Goal: Task Accomplishment & Management: Manage account settings

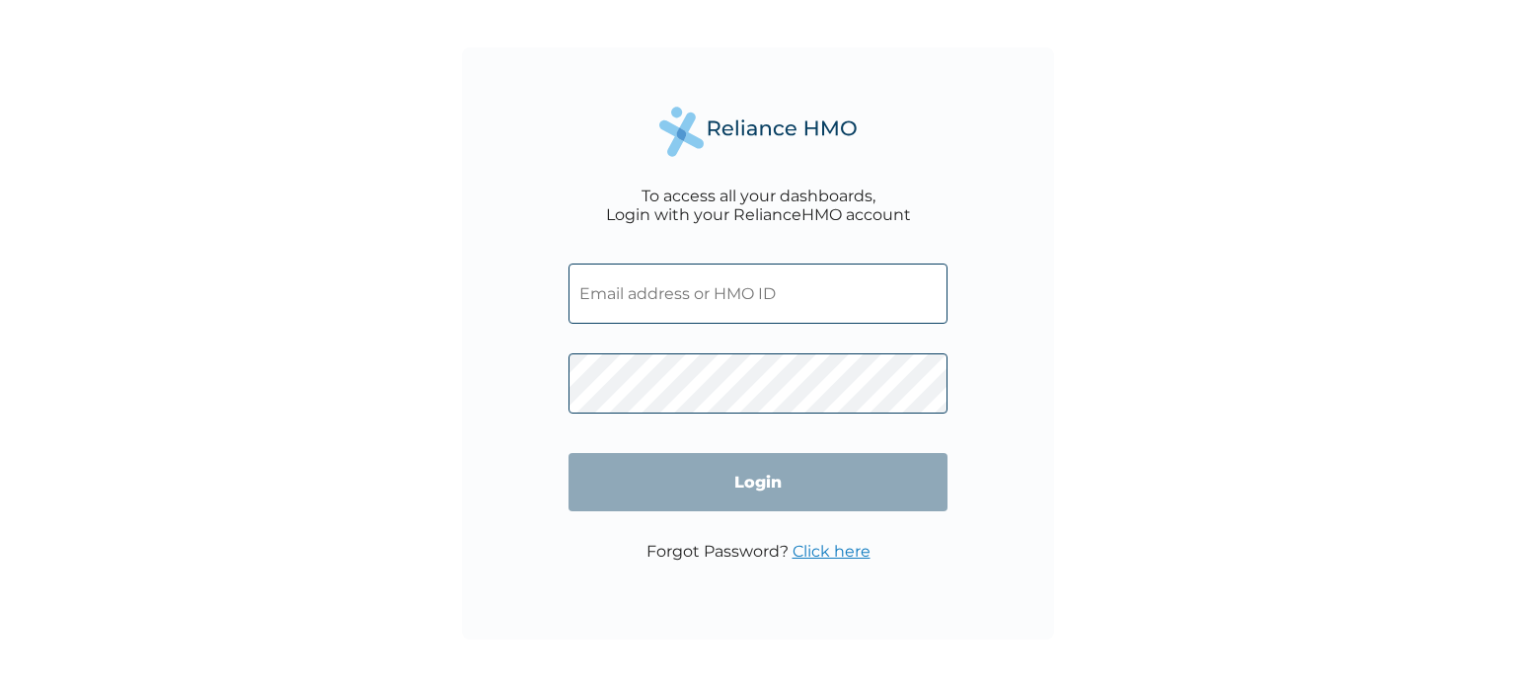
click at [668, 304] on input "text" at bounding box center [758, 294] width 379 height 60
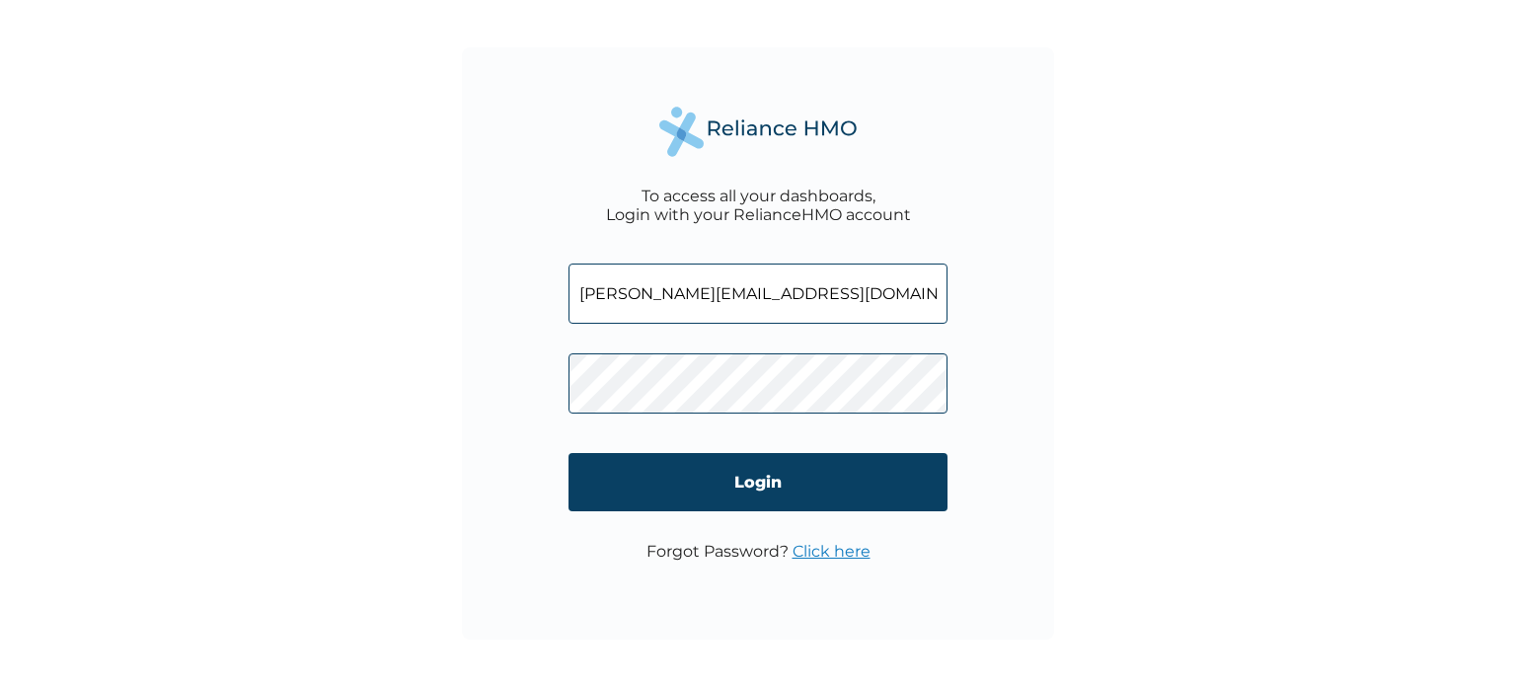
click at [1196, 42] on div "To access all your dashboards, Login with your RelianceHMO account mary.abubaka…" at bounding box center [758, 343] width 1516 height 686
drag, startPoint x: 579, startPoint y: 64, endPoint x: 776, endPoint y: 149, distance: 214.0
click at [776, 149] on div "To access all your dashboards, Login with your RelianceHMO account mary.abubaka…" at bounding box center [758, 343] width 592 height 592
click at [937, 141] on div "To access all your dashboards, Login with your RelianceHMO account mary.abubaka…" at bounding box center [758, 343] width 592 height 592
click at [1195, 183] on div "To access all your dashboards, Login with your RelianceHMO account mary.abubaka…" at bounding box center [758, 343] width 1516 height 686
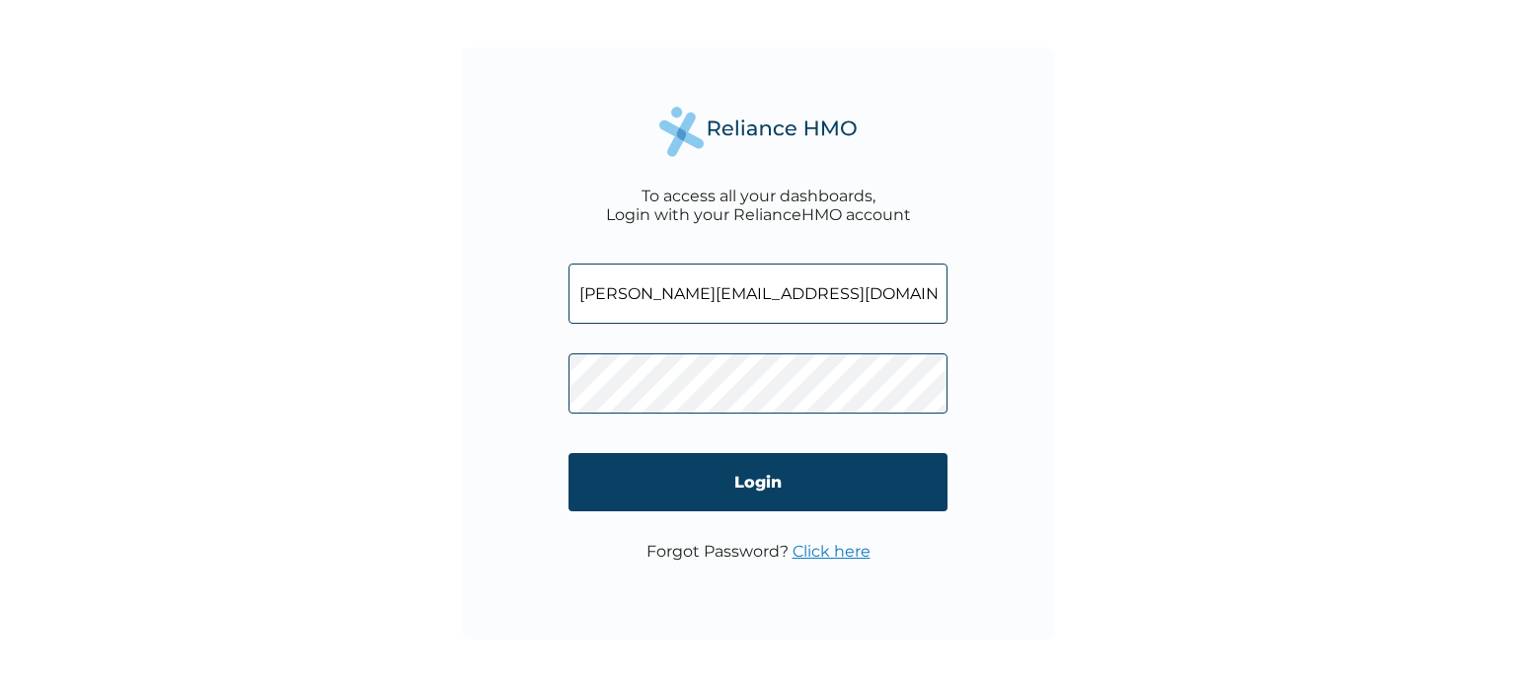
click at [904, 297] on input "mary.abubakar@foisiglobal.com" at bounding box center [758, 294] width 379 height 60
type input "mary.abubakar@foisiglobal.com"
